Goal: Task Accomplishment & Management: Use online tool/utility

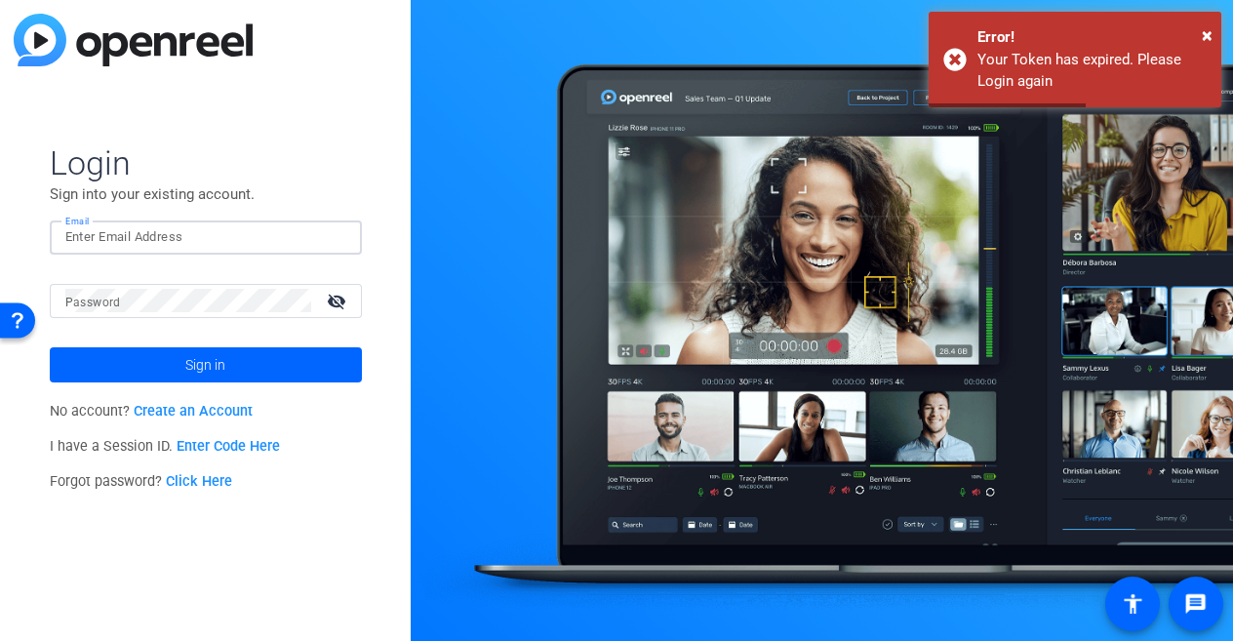
click at [280, 236] on input "Email" at bounding box center [205, 236] width 281 height 23
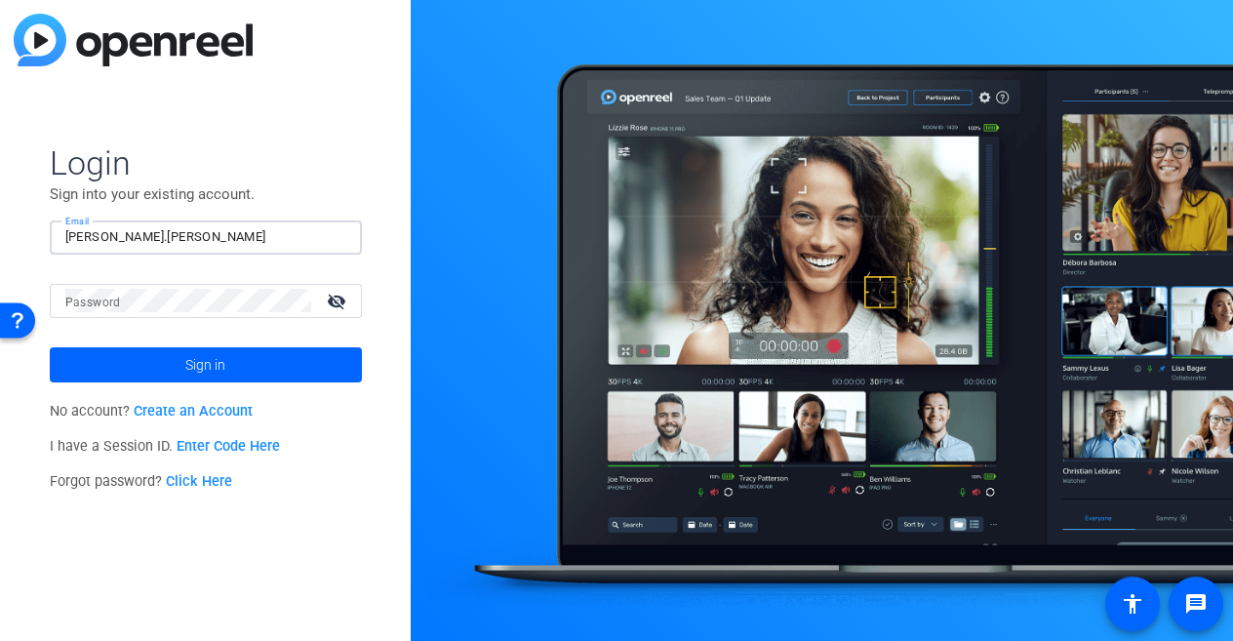
click at [0, 640] on com-1password-button at bounding box center [0, 641] width 0 height 0
type input "cori.richards@burwood.com"
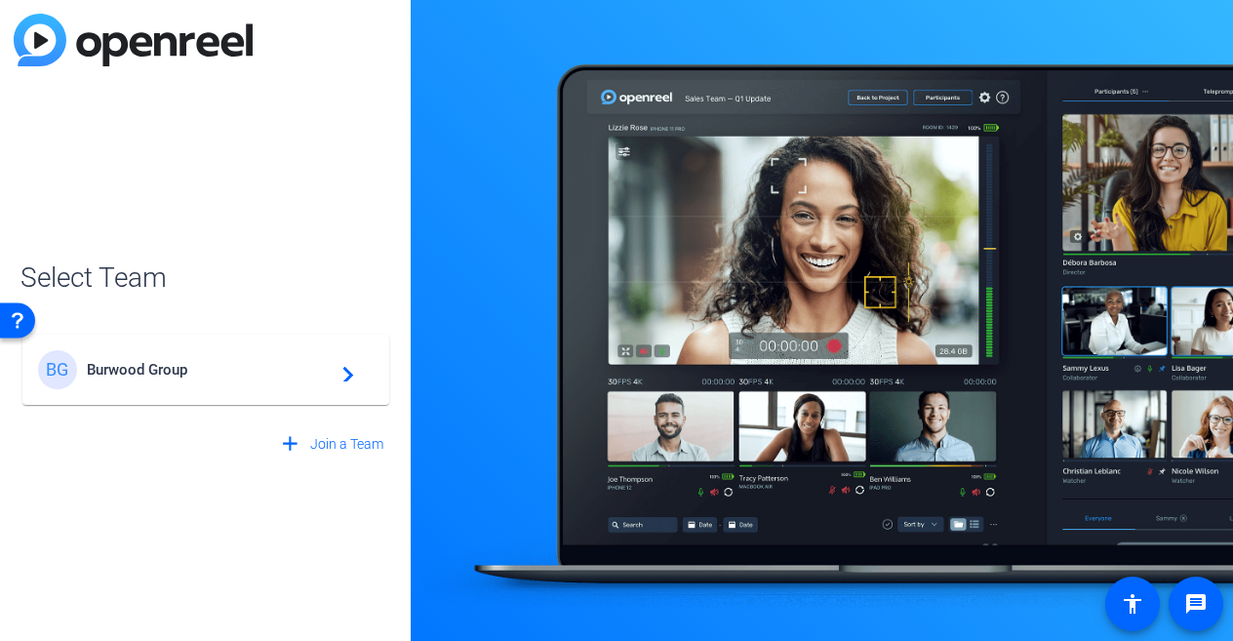
click at [302, 363] on span "Burwood Group" at bounding box center [209, 370] width 244 height 18
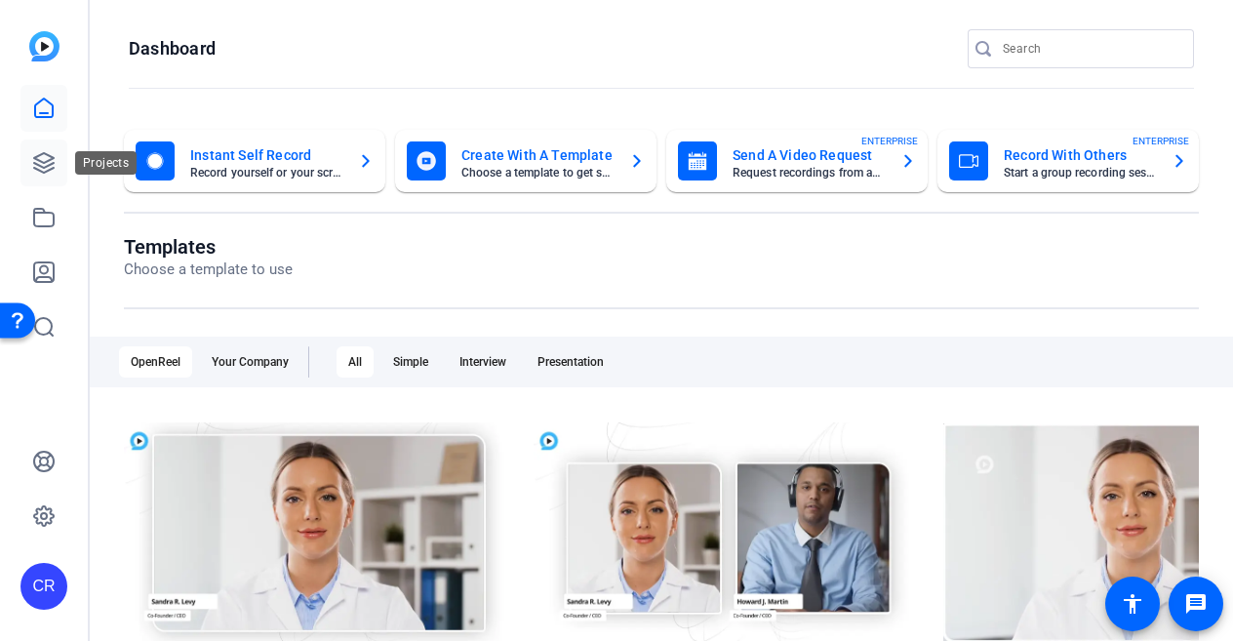
click at [42, 172] on icon at bounding box center [44, 163] width 20 height 20
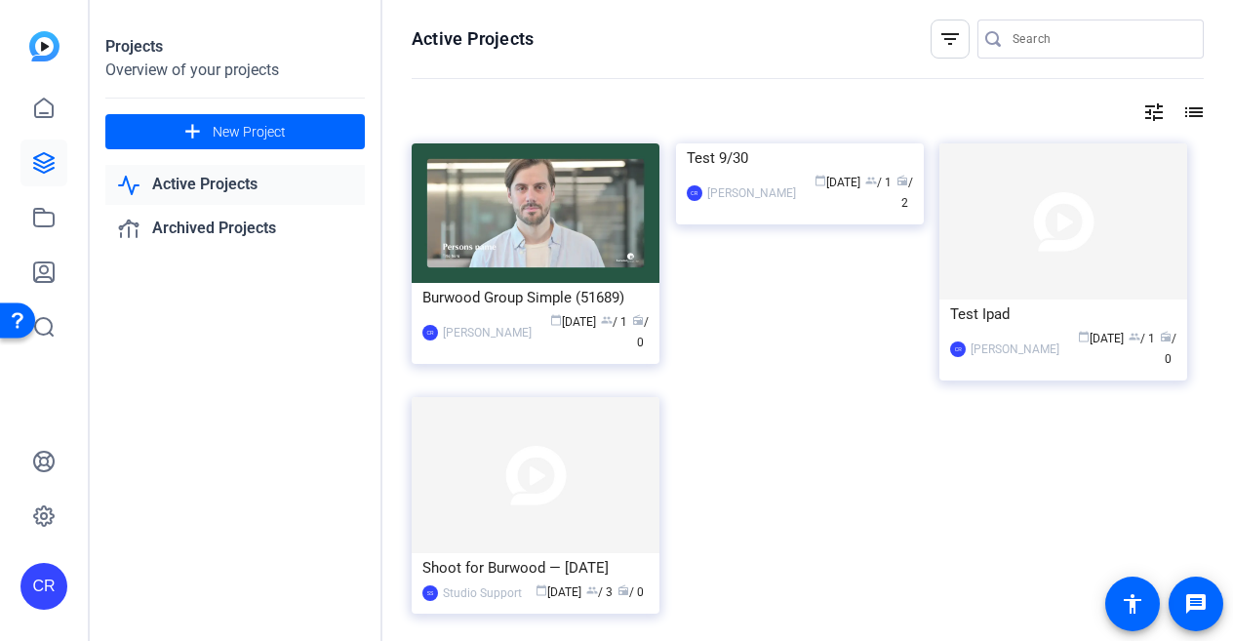
click at [852, 403] on div "Burwood Group Simple (51689) CR Cori Richards calendar_today Sep 30 group / 1 r…" at bounding box center [808, 399] width 792 height 513
click at [174, 141] on span at bounding box center [234, 131] width 259 height 47
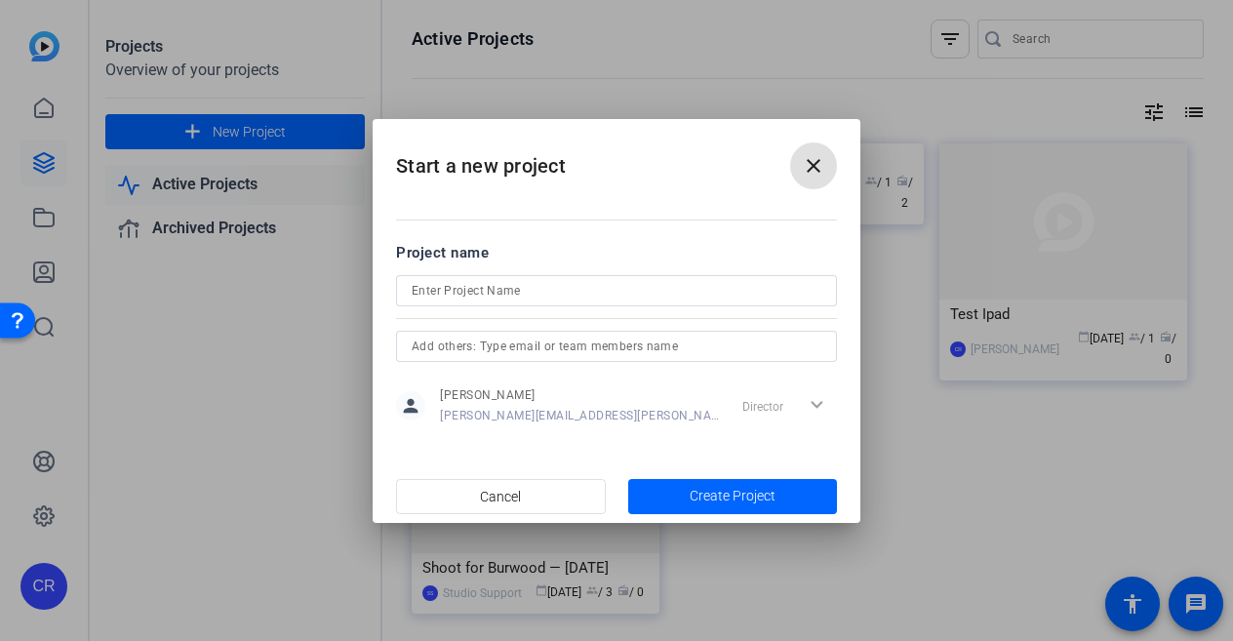
click at [816, 177] on mat-icon "close" at bounding box center [813, 165] width 23 height 23
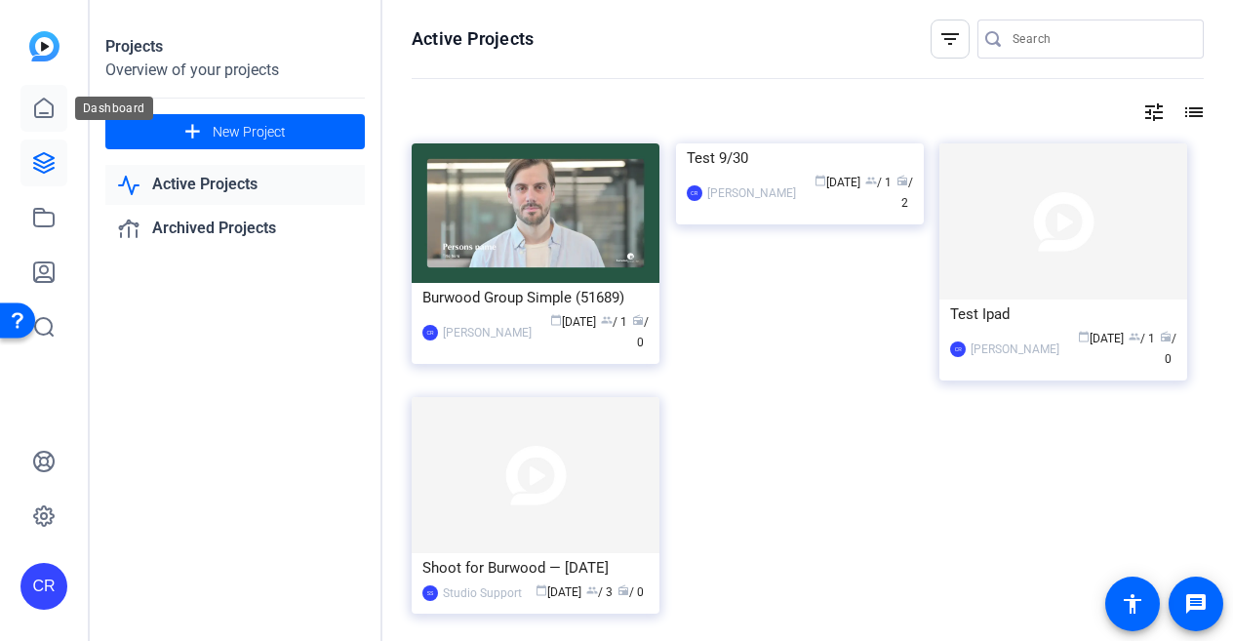
click at [56, 105] on link at bounding box center [43, 108] width 47 height 47
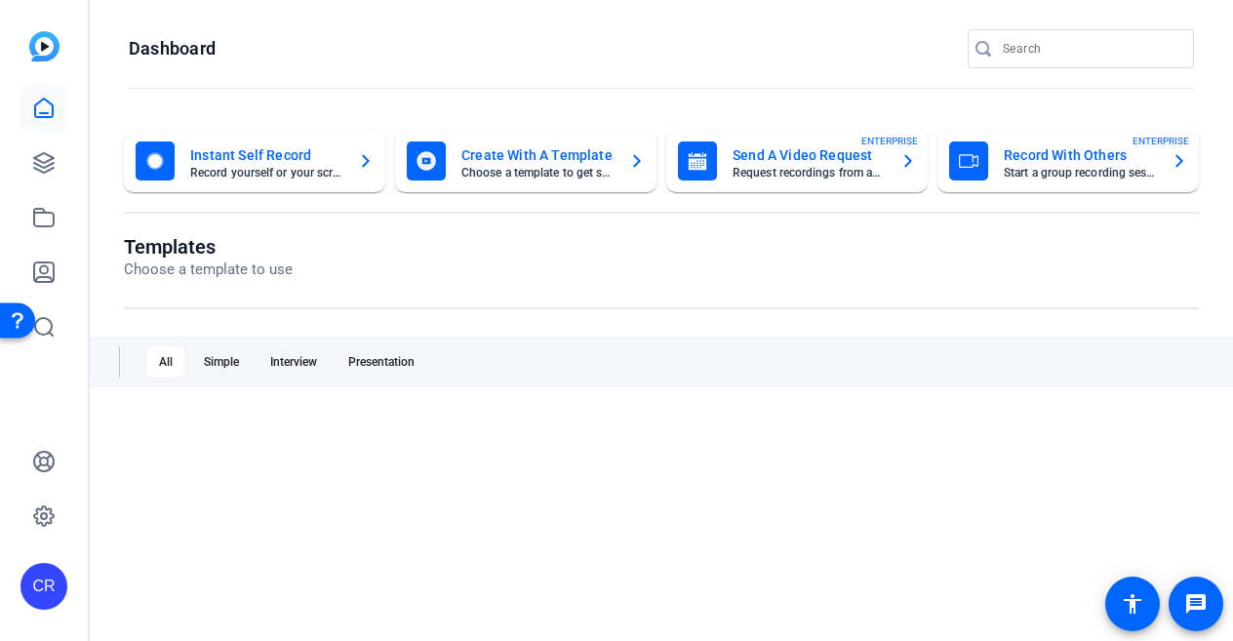
click at [971, 165] on div "button" at bounding box center [968, 160] width 39 height 39
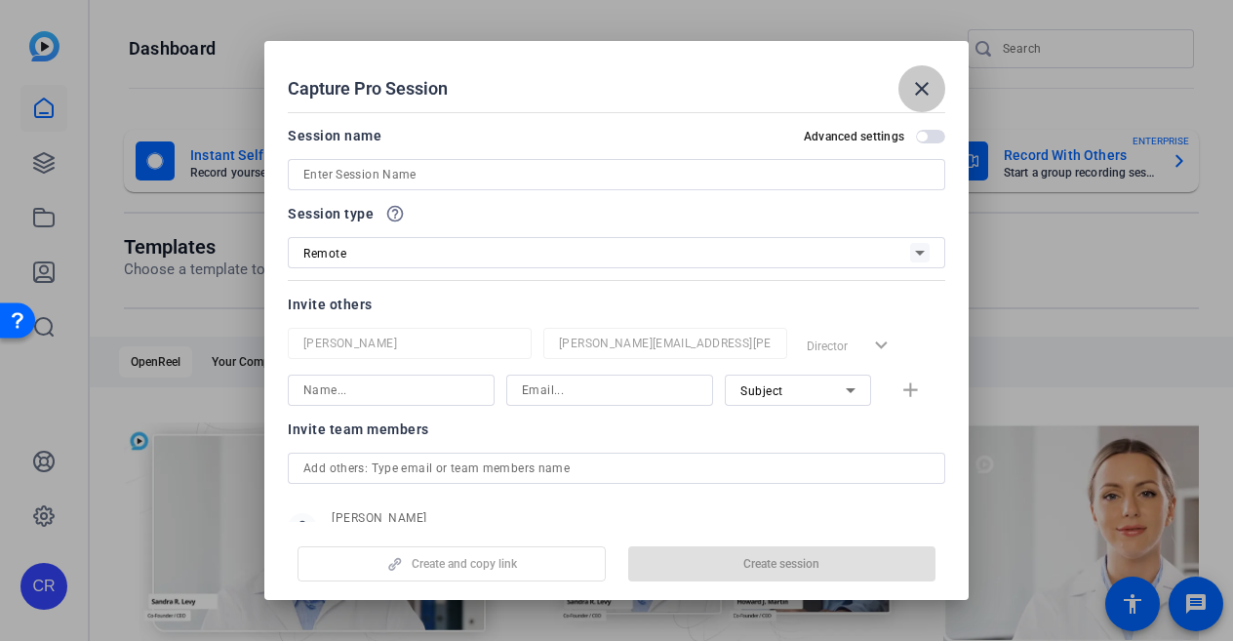
click at [915, 90] on mat-icon "close" at bounding box center [921, 88] width 23 height 23
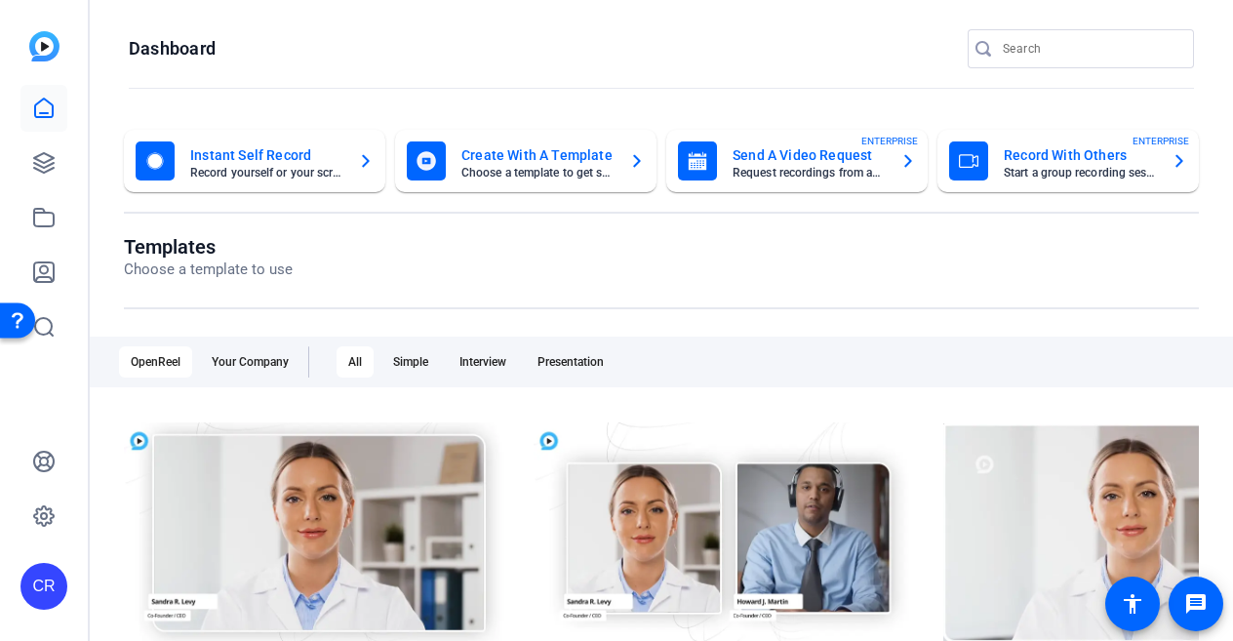
click at [994, 167] on div "Record With Others Start a group recording session ENTERPRISE" at bounding box center [1068, 160] width 238 height 39
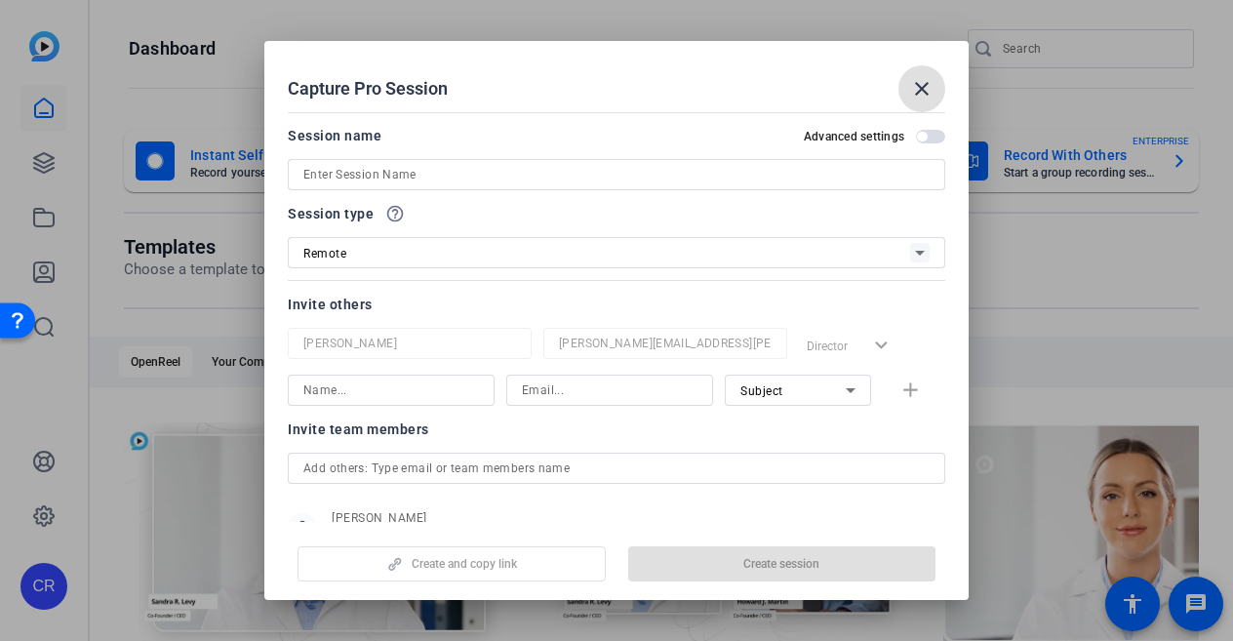
click at [488, 172] on input at bounding box center [616, 174] width 626 height 23
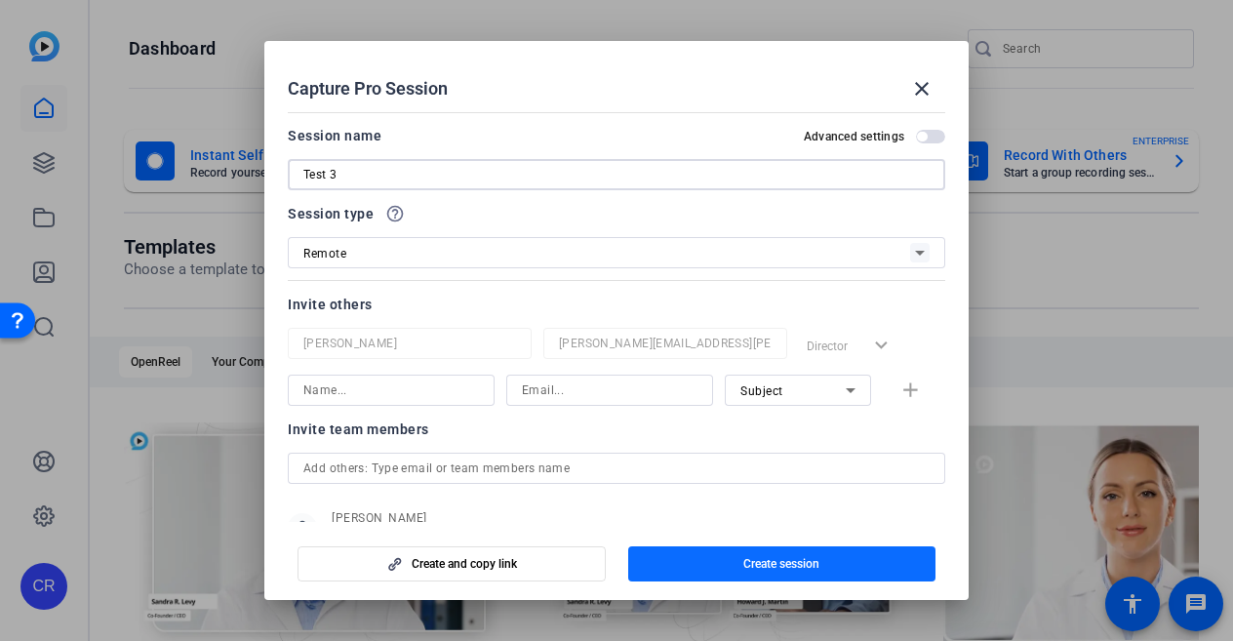
type input "Test 3"
click at [709, 552] on span "button" at bounding box center [782, 563] width 308 height 47
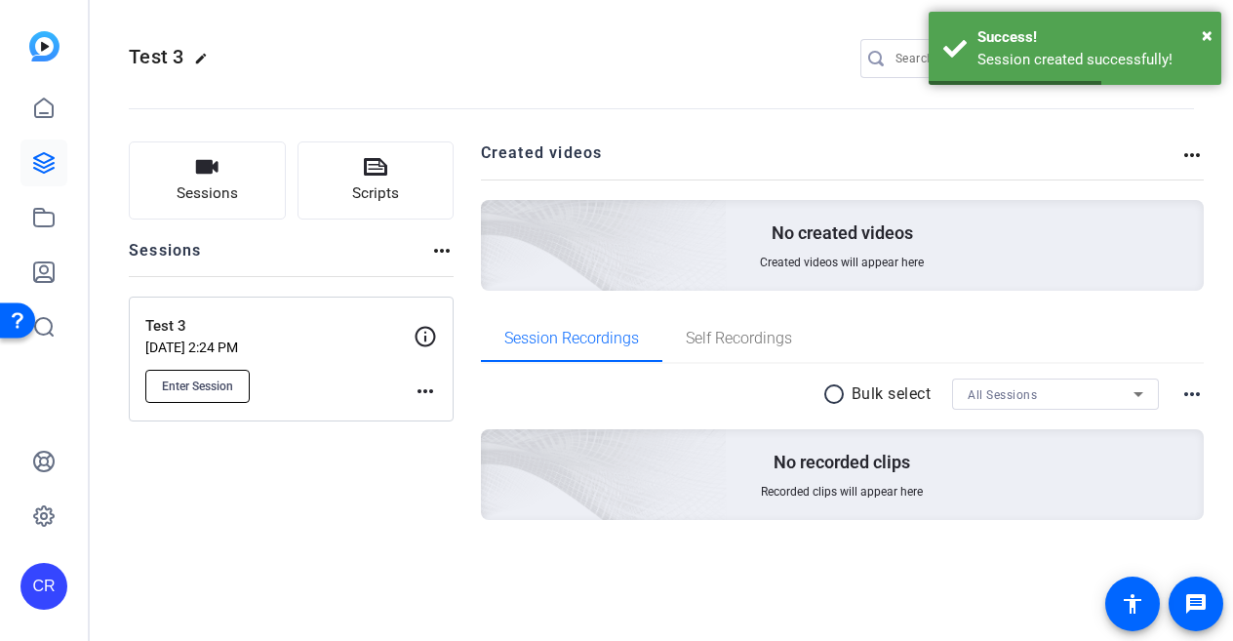
click at [195, 399] on button "Enter Session" at bounding box center [197, 386] width 104 height 33
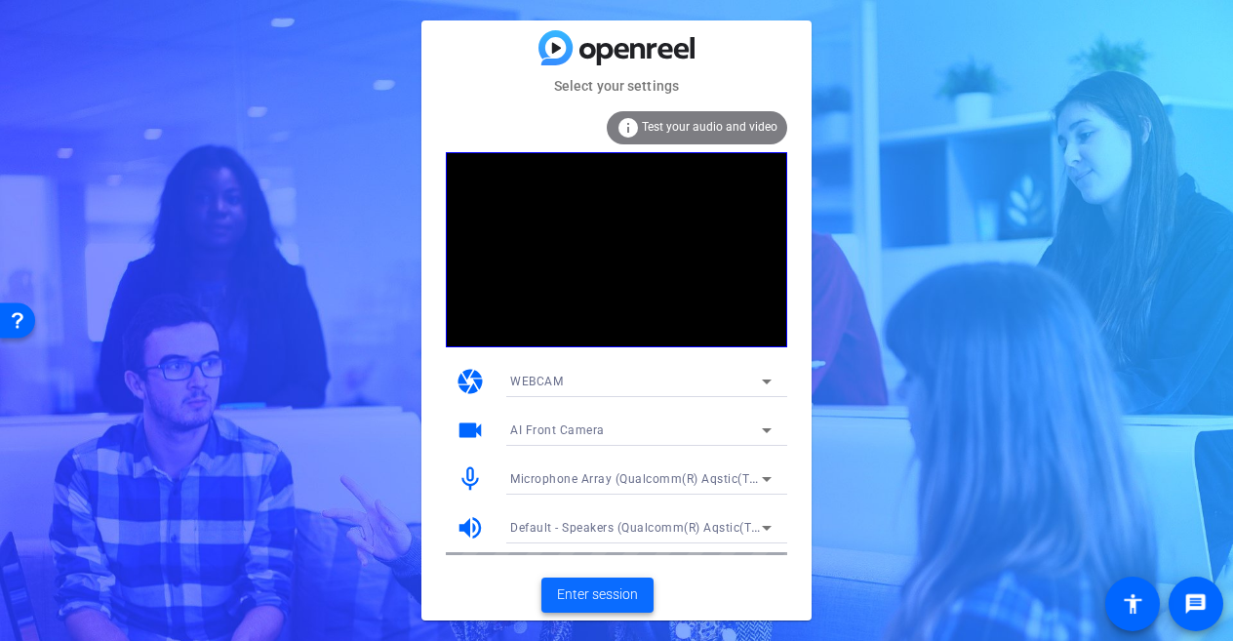
click at [616, 597] on span "Enter session" at bounding box center [597, 594] width 81 height 20
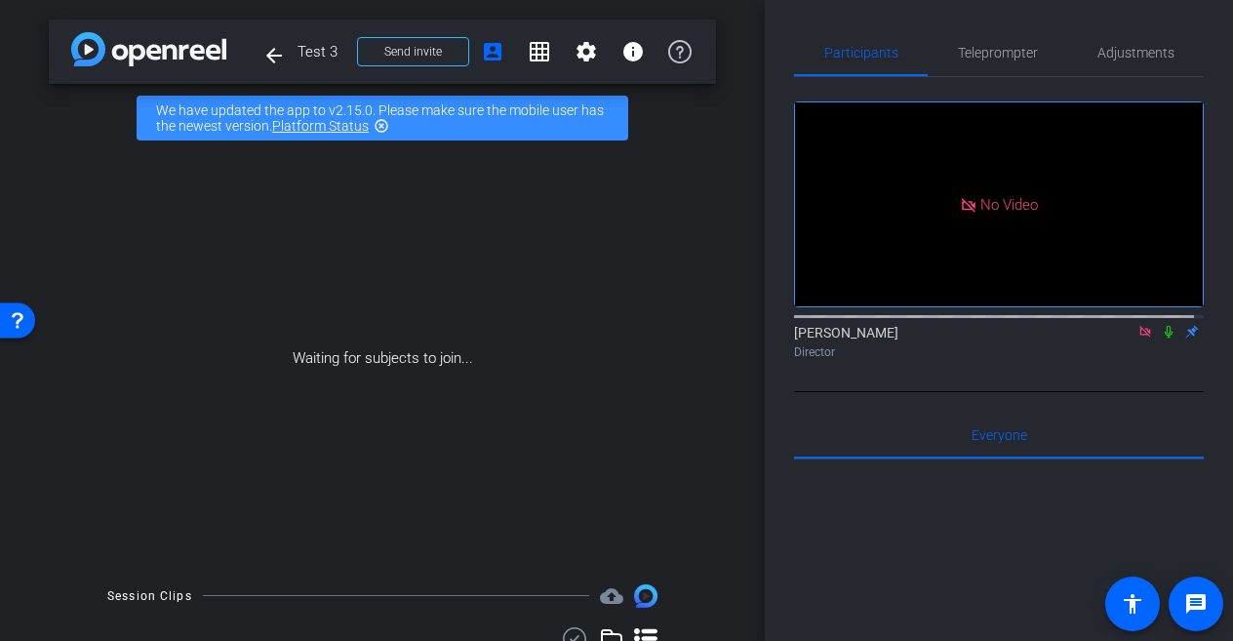
click at [308, 52] on span "Test 3" at bounding box center [321, 51] width 48 height 39
click at [574, 52] on mat-icon "settings" at bounding box center [585, 51] width 23 height 23
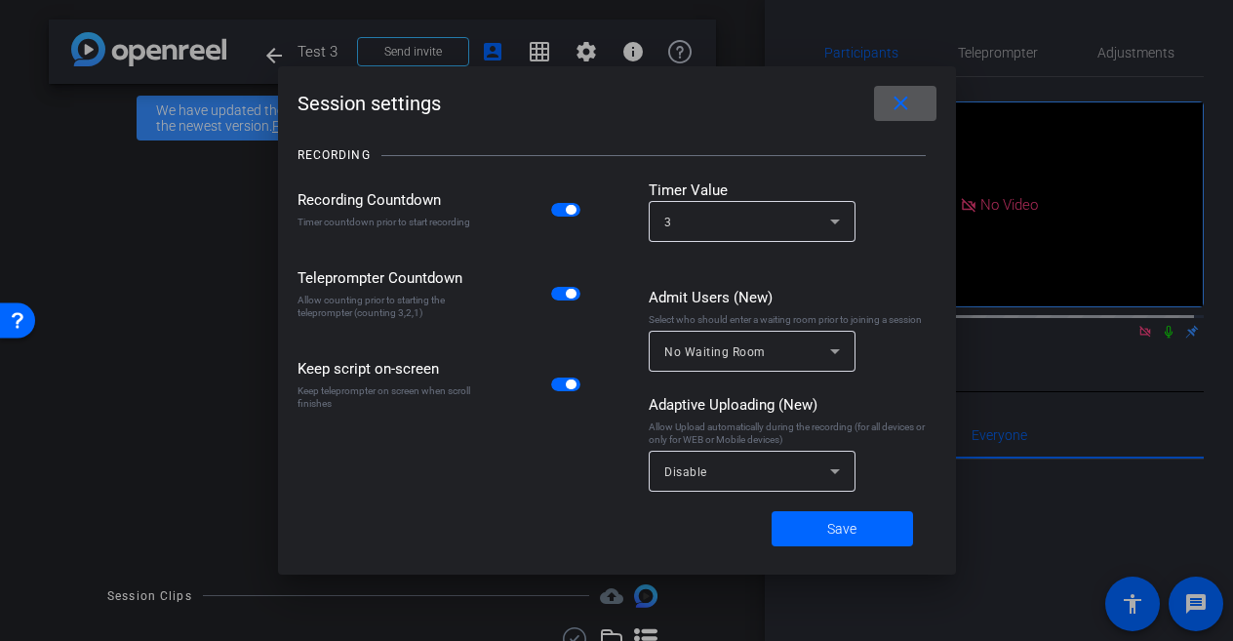
click at [733, 61] on div at bounding box center [616, 320] width 1233 height 641
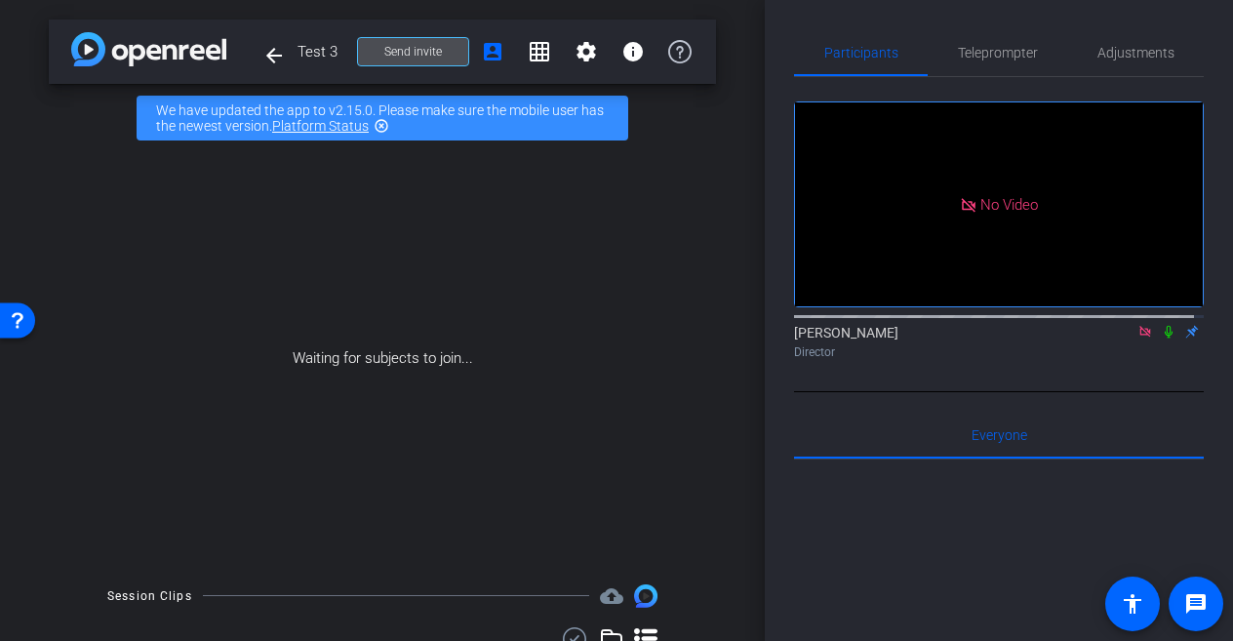
click at [384, 48] on span "Send invite" at bounding box center [413, 52] width 58 height 16
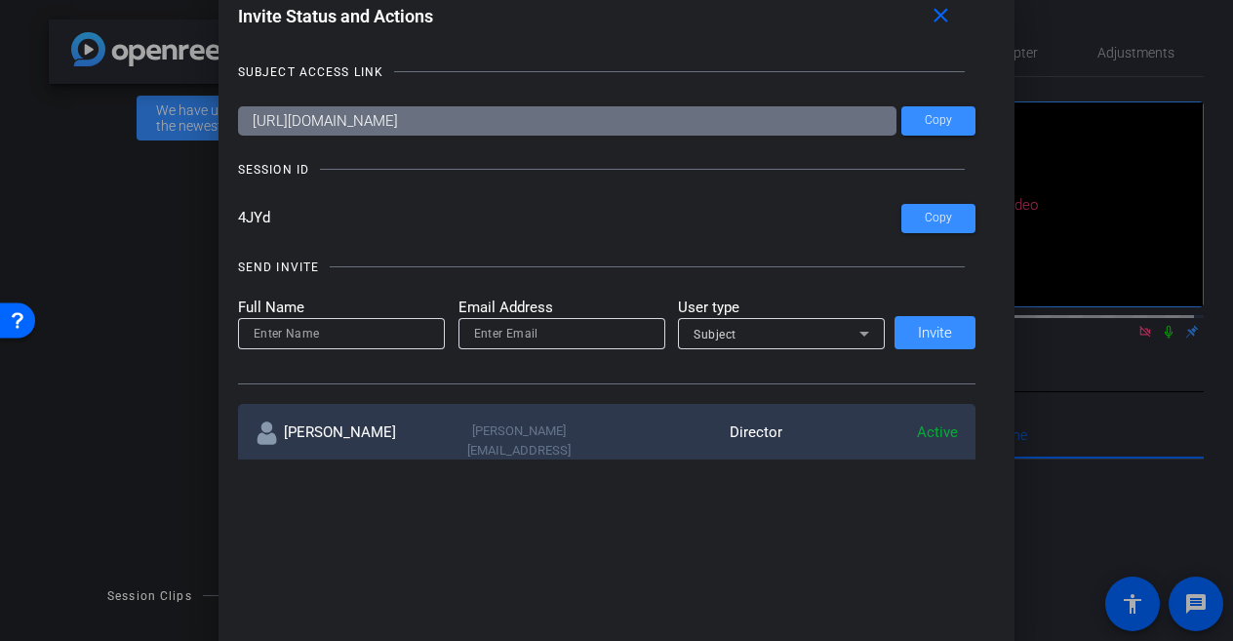
click at [1036, 239] on div at bounding box center [616, 320] width 1233 height 641
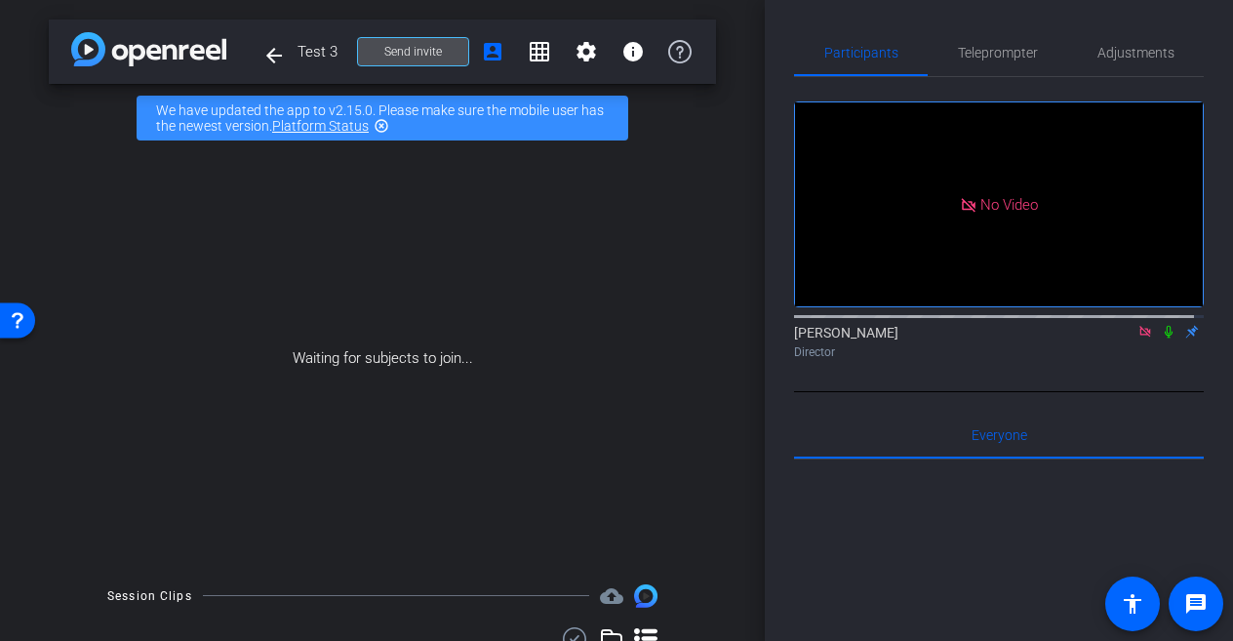
click at [422, 63] on span at bounding box center [413, 51] width 110 height 47
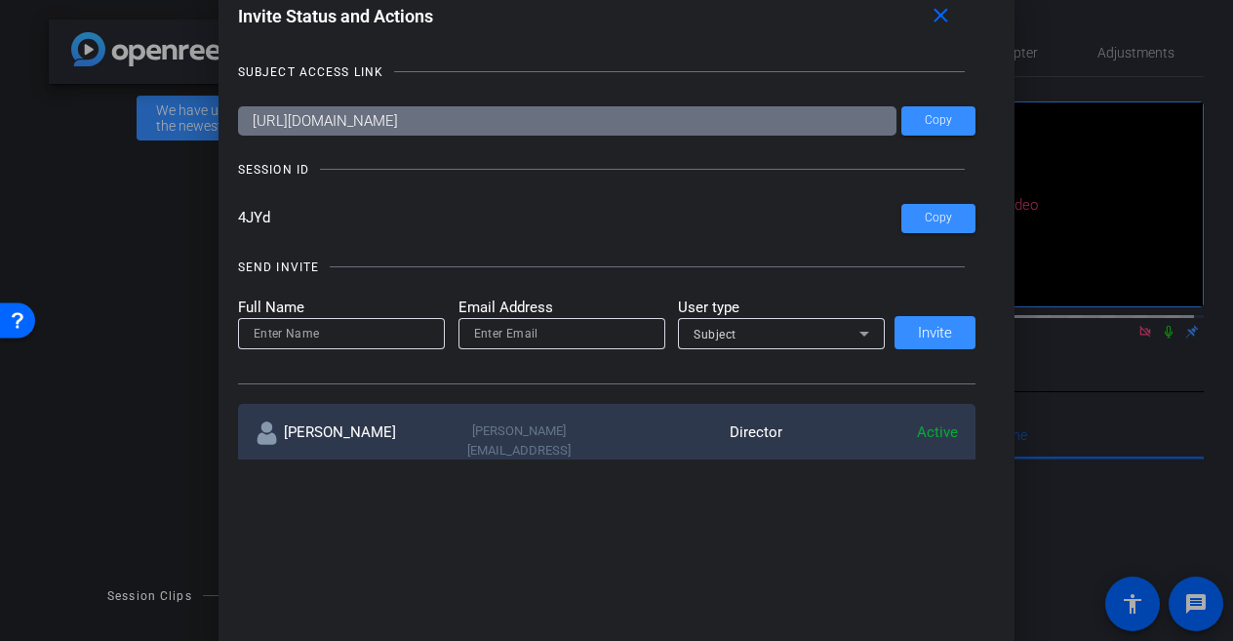
click at [1070, 382] on div at bounding box center [616, 320] width 1233 height 641
